Goal: Information Seeking & Learning: Learn about a topic

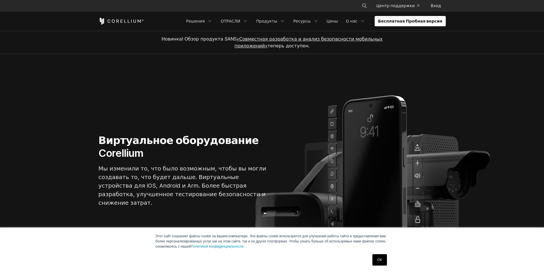
click at [375, 264] on link "ОК" at bounding box center [379, 259] width 14 height 11
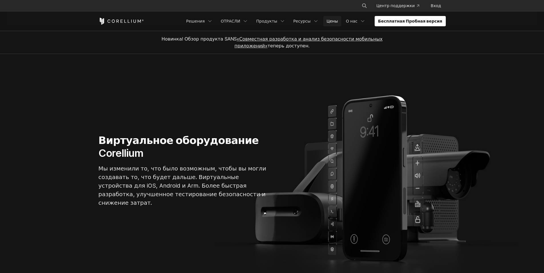
click at [342, 20] on link "Цены" at bounding box center [332, 21] width 18 height 10
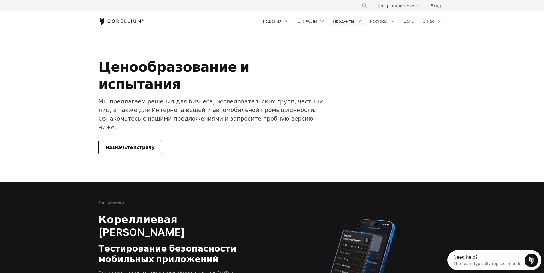
click at [356, 23] on link "Продукты" at bounding box center [348, 21] width 36 height 10
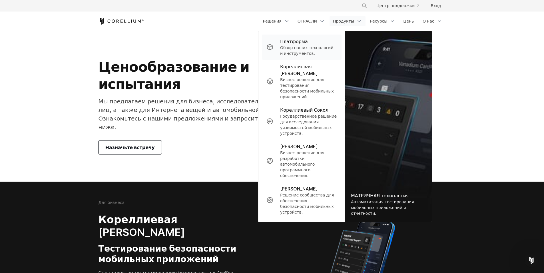
click at [324, 51] on p "Обзор наших технологий и инструментов." at bounding box center [308, 50] width 57 height 11
